Goal: Information Seeking & Learning: Compare options

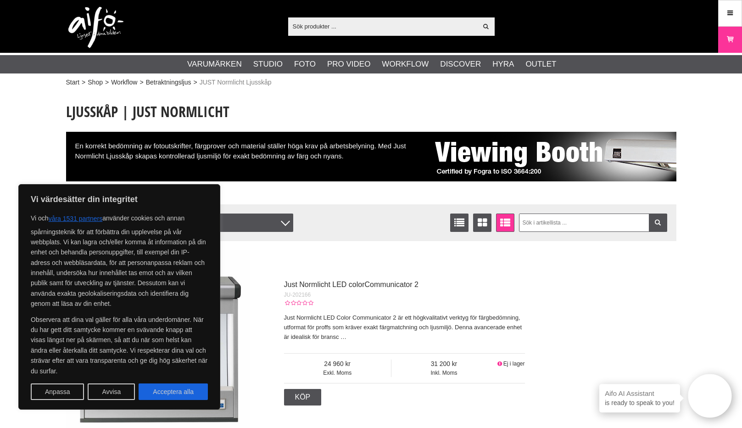
drag, startPoint x: 185, startPoint y: 390, endPoint x: 205, endPoint y: 383, distance: 20.8
click at [185, 390] on button "Acceptera alla" at bounding box center [173, 391] width 69 height 17
checkbox input "true"
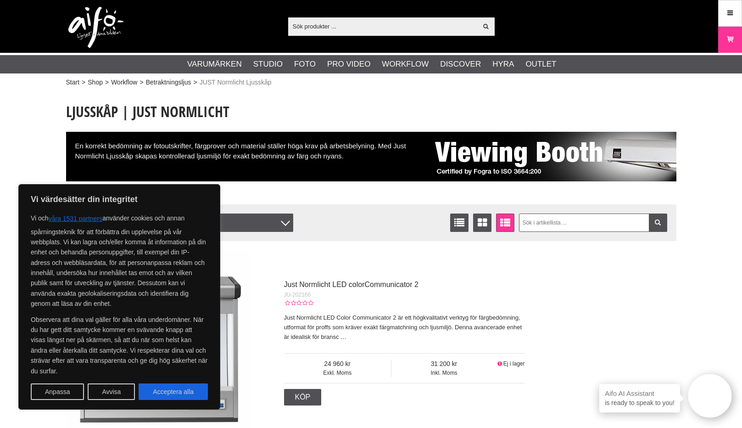
checkbox input "true"
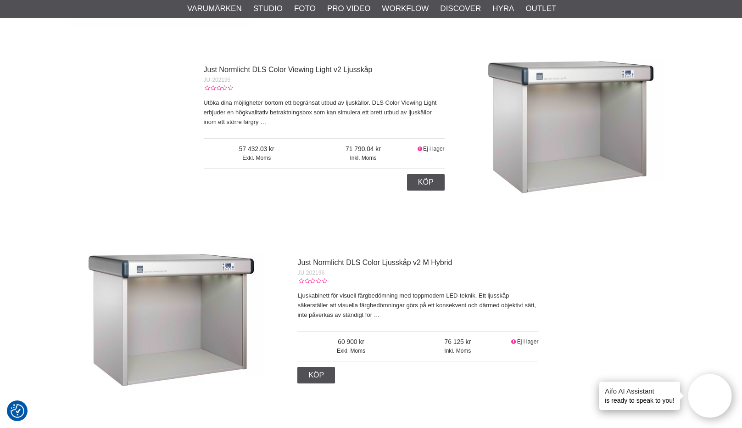
scroll to position [407, 0]
click at [363, 261] on link "Just Normlicht DLS Color Ljusskåp v2 M Hybrid" at bounding box center [374, 263] width 155 height 8
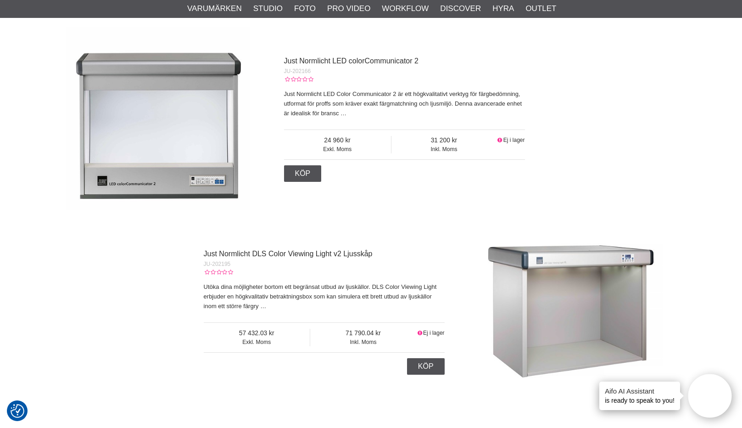
scroll to position [269, 0]
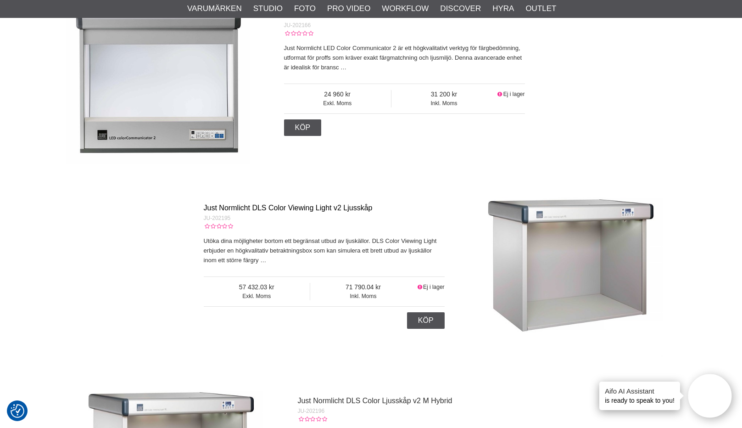
click at [289, 208] on link "Just Normlicht DLS Color Viewing Light v2 Ljusskåp" at bounding box center [288, 208] width 169 height 8
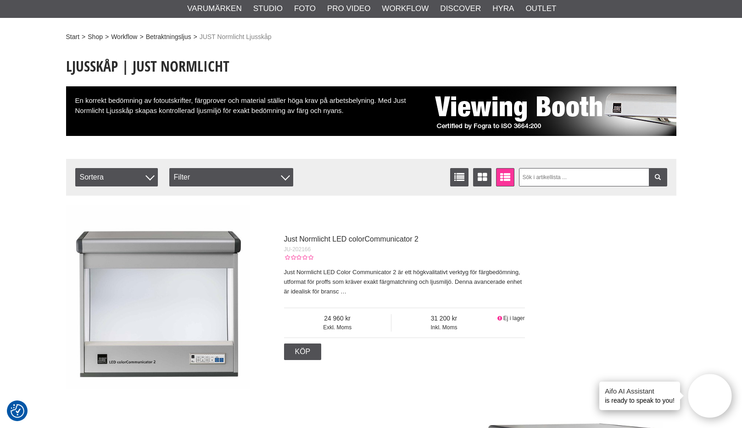
scroll to position [40, 0]
